Goal: Find specific page/section: Find specific page/section

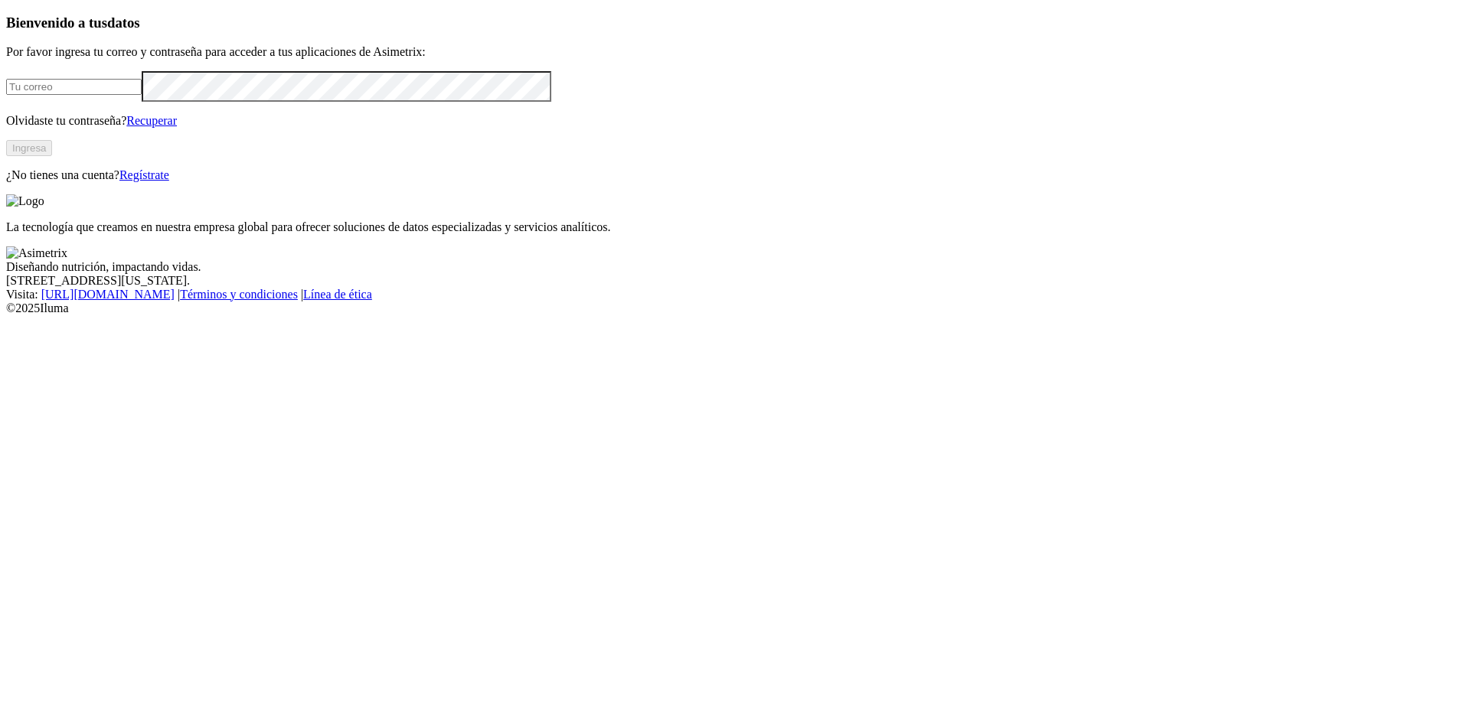
type input "jorgedcuevas@hotmail.com"
click at [52, 156] on button "Ingresa" at bounding box center [29, 148] width 46 height 16
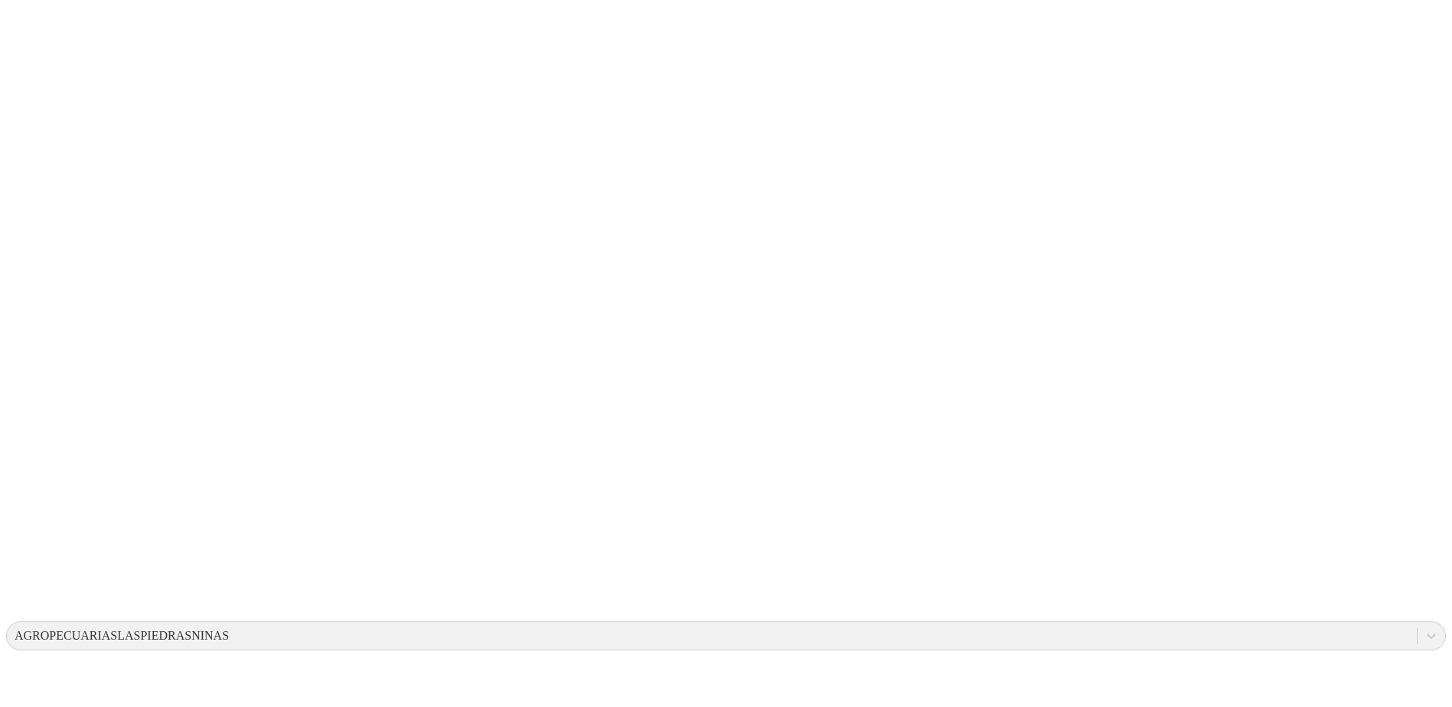
drag, startPoint x: 886, startPoint y: 211, endPoint x: 1025, endPoint y: 299, distance: 163.8
drag, startPoint x: 854, startPoint y: 215, endPoint x: 1055, endPoint y: 302, distance: 218.4
drag, startPoint x: 866, startPoint y: 214, endPoint x: 977, endPoint y: 280, distance: 129.1
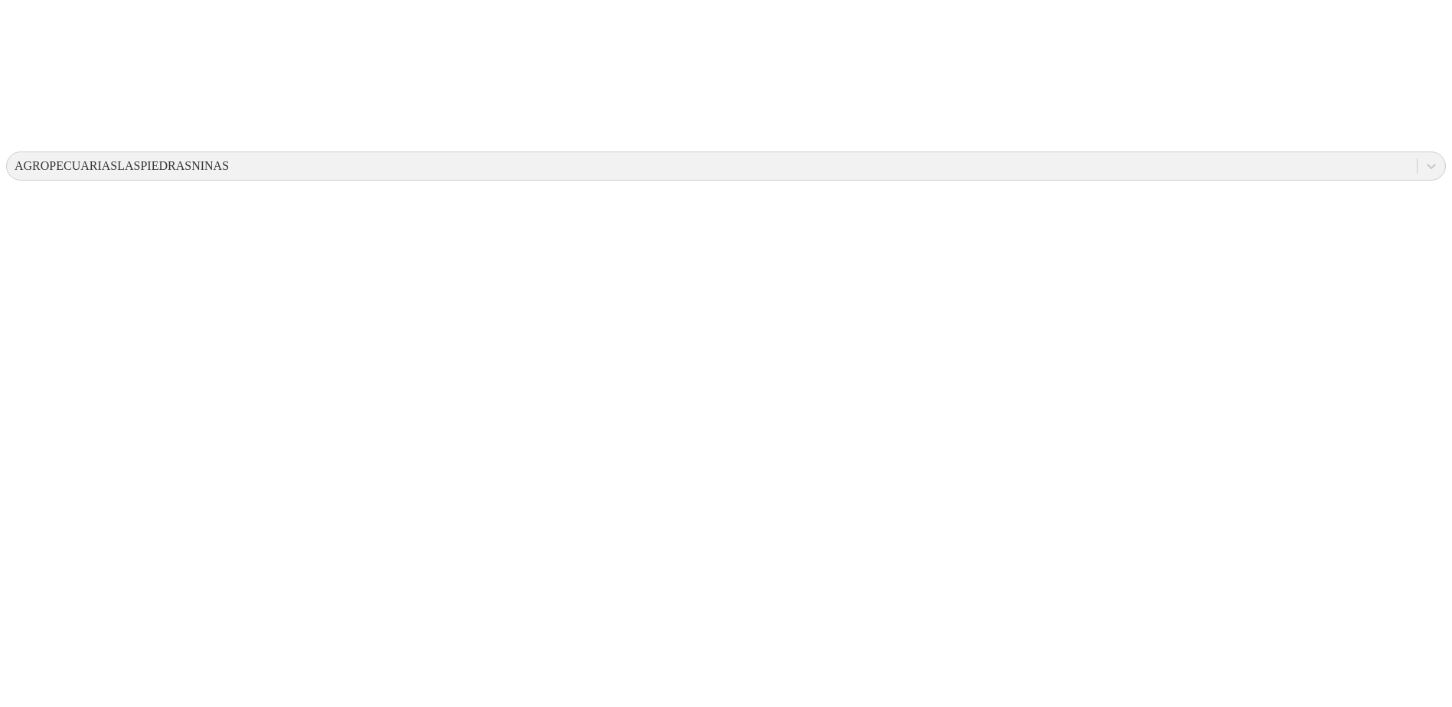
scroll to position [471, 0]
